Goal: Find specific page/section: Find specific page/section

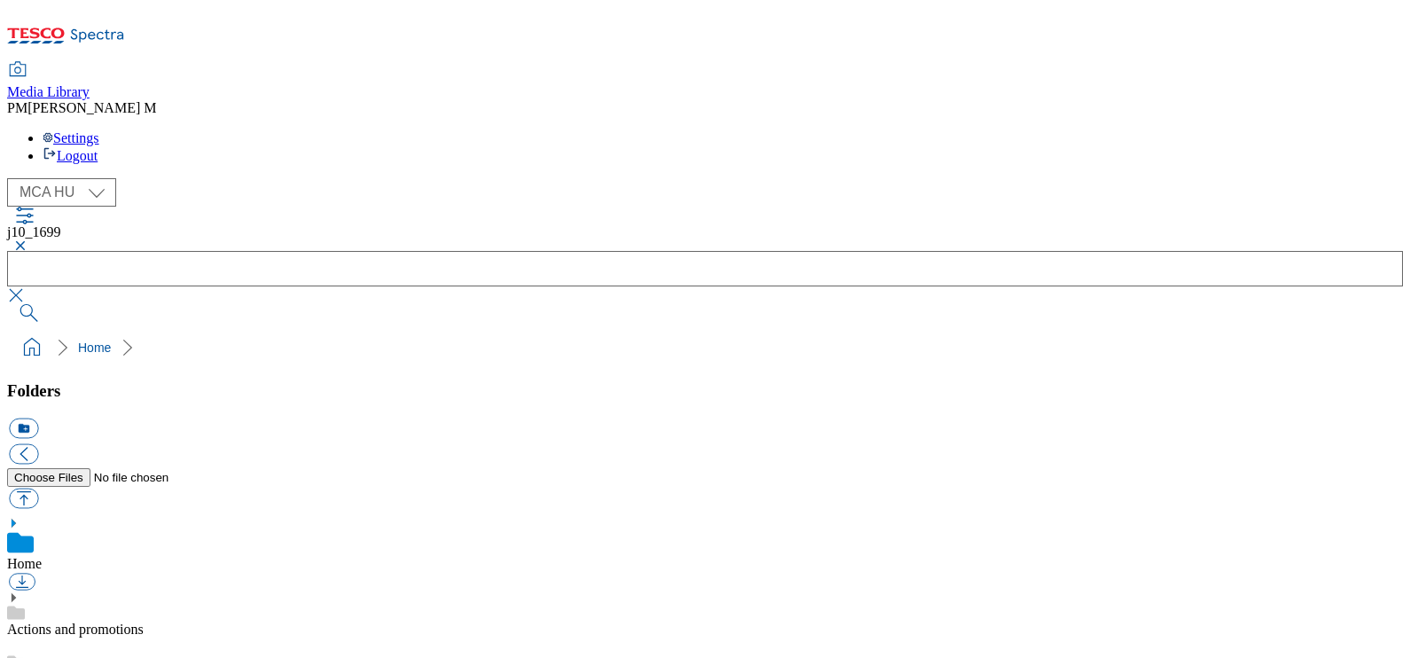
scroll to position [3, 0]
click at [85, 178] on select "MCA CZ MCA HU MCA SK" at bounding box center [61, 192] width 109 height 28
select select "flare-mca-cz"
click at [12, 178] on select "MCA CZ MCA HU MCA SK" at bounding box center [61, 192] width 109 height 28
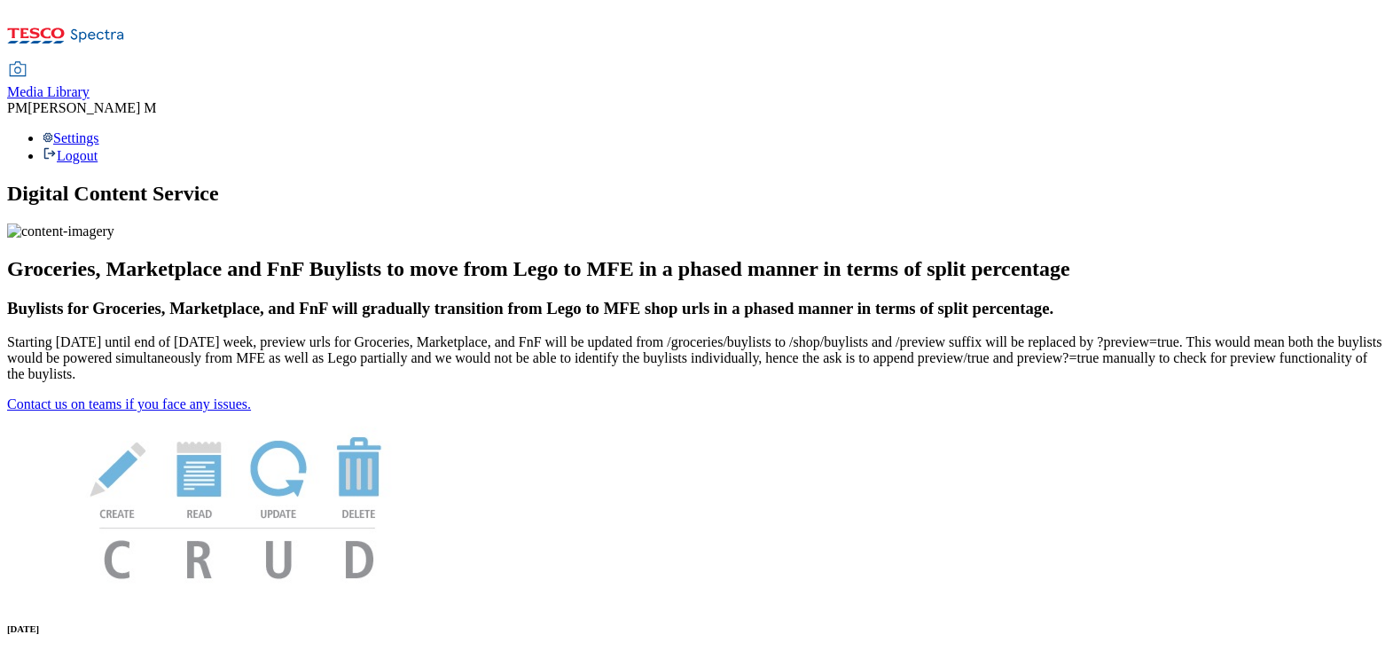
click at [90, 84] on span "Media Library" at bounding box center [48, 91] width 82 height 15
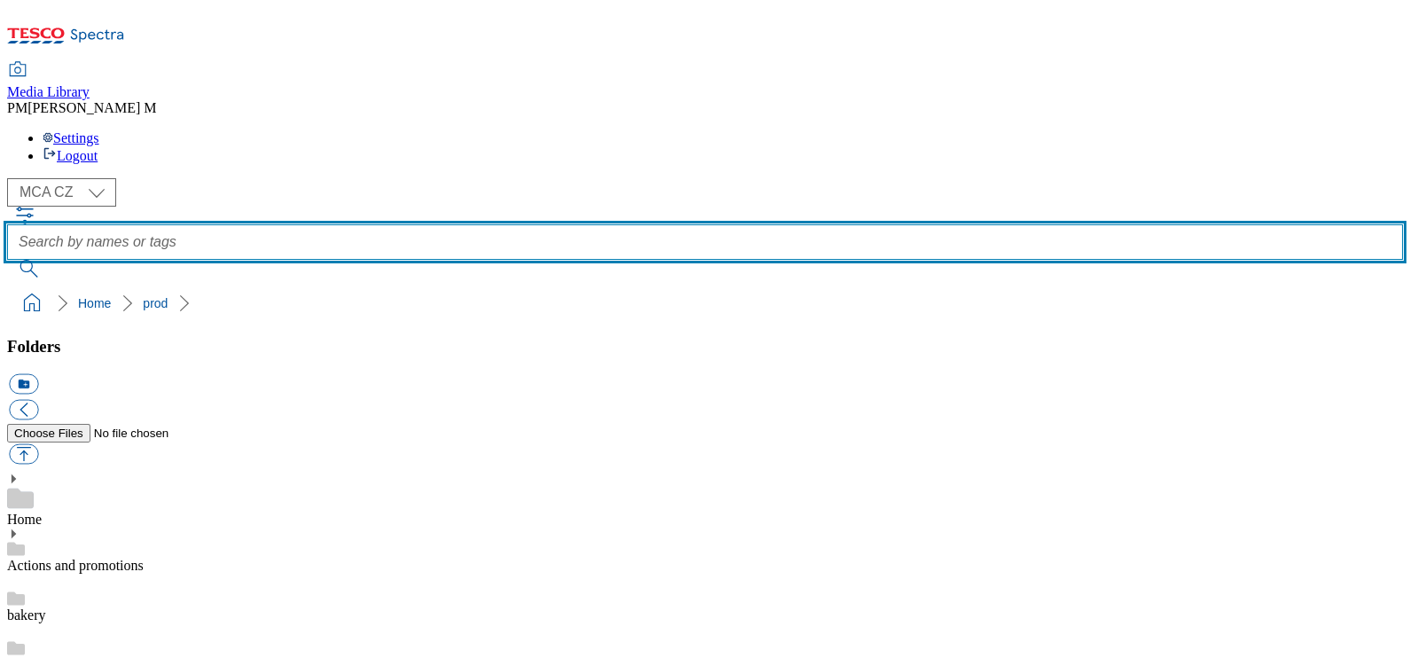
click at [519, 224] on input "text" at bounding box center [705, 241] width 1396 height 35
type input "mb4"
click at [7, 260] on button "submit" at bounding box center [30, 269] width 46 height 18
